Goal: Find specific page/section

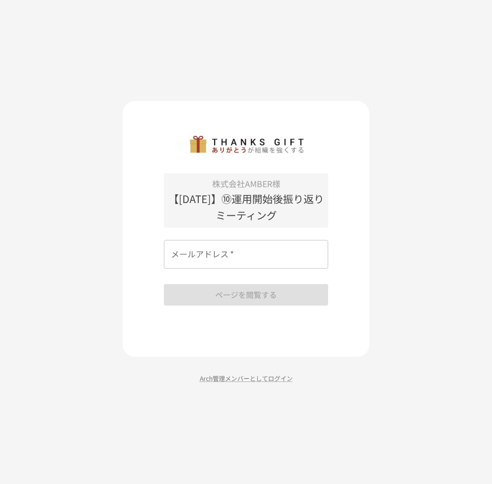
click at [253, 253] on input "メールアドレス   *" at bounding box center [246, 254] width 164 height 29
type input "*"
type input "**********"
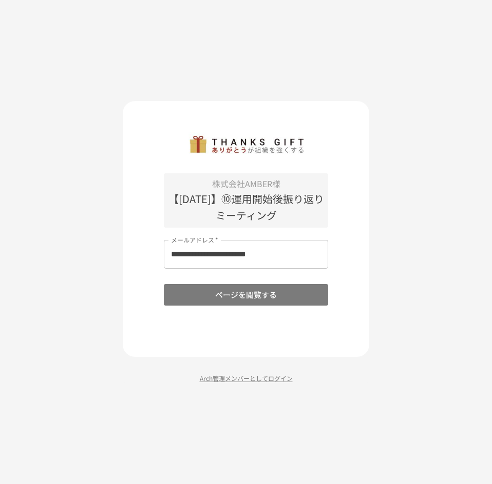
click at [234, 299] on button "ページを閲覧する" at bounding box center [246, 295] width 164 height 22
